Goal: Find contact information: Find contact information

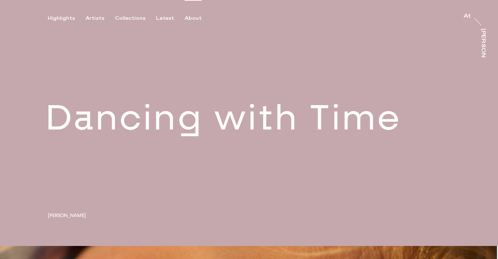
click at [185, 19] on div "About" at bounding box center [192, 18] width 17 height 6
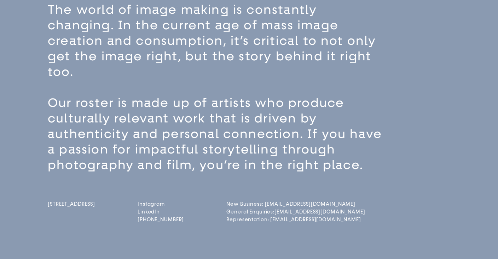
scroll to position [66, 0]
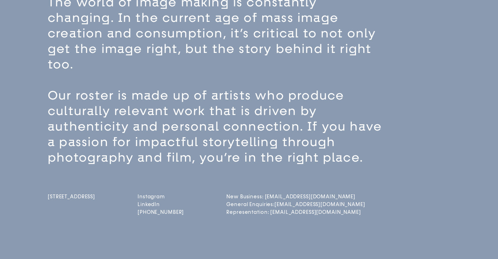
drag, startPoint x: 45, startPoint y: 181, endPoint x: 75, endPoint y: 195, distance: 33.5
click at [75, 195] on div "The world of image making is constantly changing. In the current age of mass im…" at bounding box center [249, 128] width 498 height 266
copy span "[STREET_ADDRESS]"
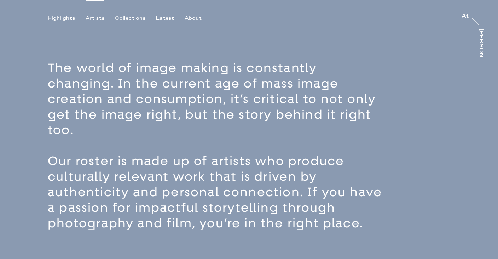
click at [90, 19] on div "Artists" at bounding box center [95, 18] width 19 height 6
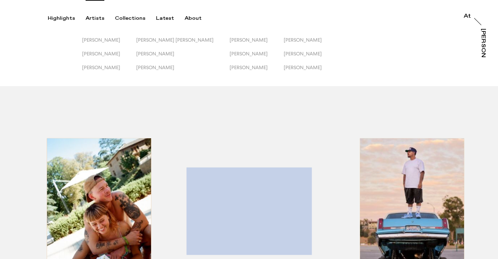
click at [210, 14] on div "Highlights Artists Collections Latest About At At [PERSON_NAME]" at bounding box center [250, 11] width 500 height 22
click at [186, 18] on div "About" at bounding box center [192, 18] width 17 height 6
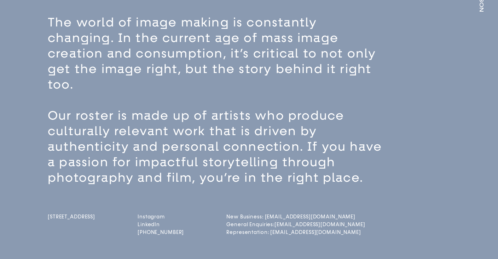
scroll to position [47, 0]
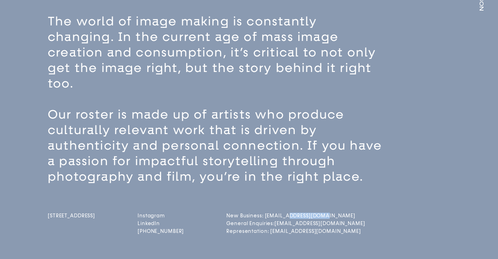
drag, startPoint x: 332, startPoint y: 201, endPoint x: 297, endPoint y: 201, distance: 35.7
click at [297, 201] on div "[STREET_ADDRESS] Instagram LinkedIn [PHONE_NUMBER] New Business: [EMAIL_ADDRESS…" at bounding box center [261, 211] width 427 height 52
copy link "[DOMAIN_NAME]"
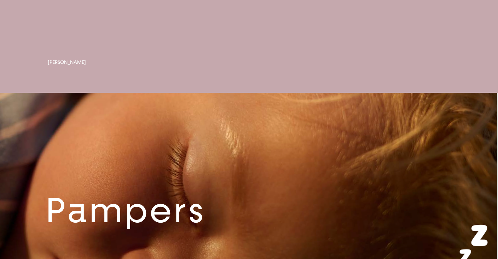
scroll to position [126, 0]
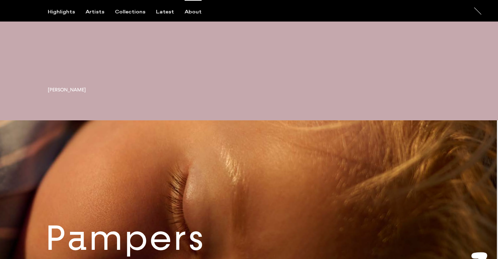
click at [184, 12] on div "About" at bounding box center [192, 12] width 17 height 6
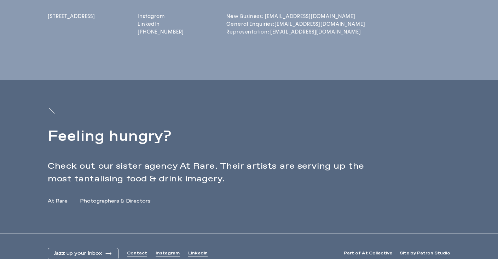
scroll to position [252, 0]
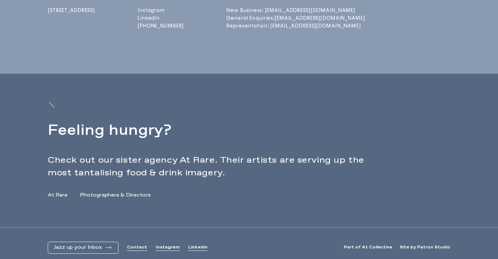
click at [60, 192] on link "At Rare" at bounding box center [58, 195] width 20 height 7
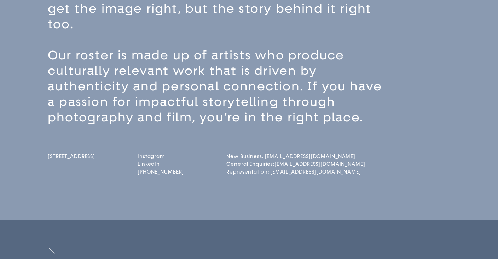
scroll to position [0, 0]
